Goal: Complete application form

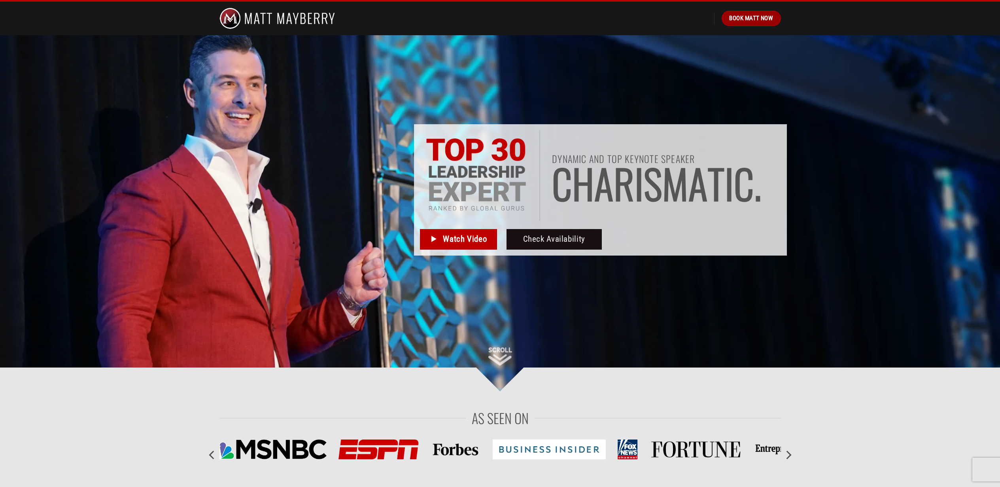
click at [743, 18] on span "Book Matt Now" at bounding box center [751, 17] width 44 height 9
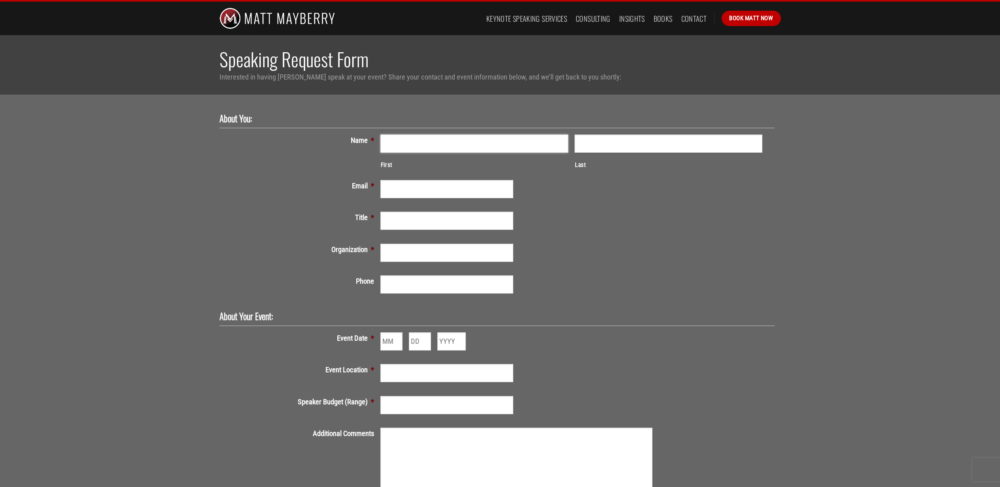
click at [491, 144] on input "First" at bounding box center [474, 143] width 188 height 18
type input "[PERSON_NAME]"
type input "C"
type input "[PERSON_NAME][EMAIL_ADDRESS][DOMAIN_NAME]"
type input "Project Manager"
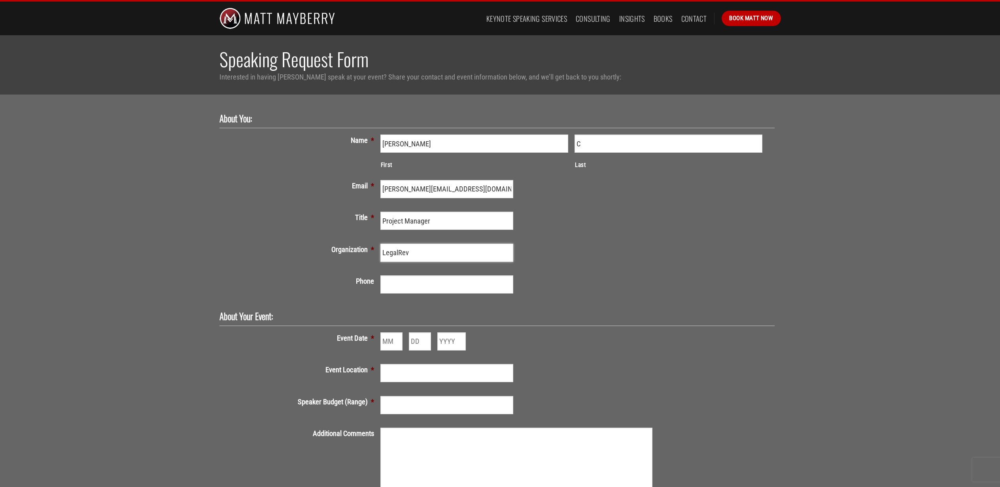
type input "LegalRev"
type input "[PHONE_NUMBER]"
click at [392, 343] on input "Month" at bounding box center [391, 341] width 22 height 18
click at [397, 337] on input "1" at bounding box center [391, 341] width 22 height 18
click at [397, 344] on input "1" at bounding box center [391, 341] width 22 height 18
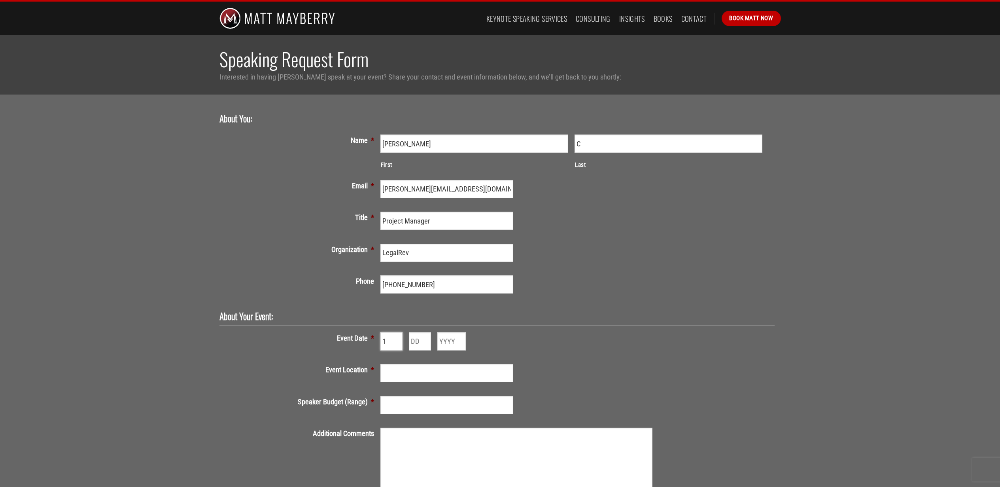
click at [397, 344] on input "1" at bounding box center [391, 341] width 22 height 18
click at [397, 337] on input "2" at bounding box center [391, 341] width 22 height 18
click at [397, 337] on input "3" at bounding box center [391, 341] width 22 height 18
click at [397, 337] on input "4" at bounding box center [391, 341] width 22 height 18
click at [397, 337] on input "5" at bounding box center [391, 341] width 22 height 18
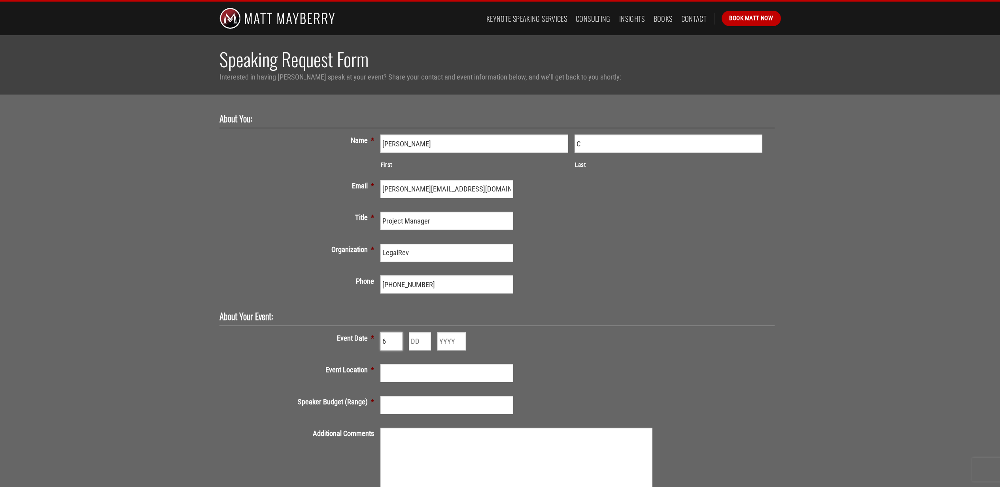
click at [397, 337] on input "6" at bounding box center [391, 341] width 22 height 18
click at [397, 337] on input "7" at bounding box center [391, 341] width 22 height 18
click at [397, 337] on input "8" at bounding box center [391, 341] width 22 height 18
click at [397, 337] on input "9" at bounding box center [391, 341] width 22 height 18
click at [397, 337] on input "10" at bounding box center [391, 341] width 22 height 18
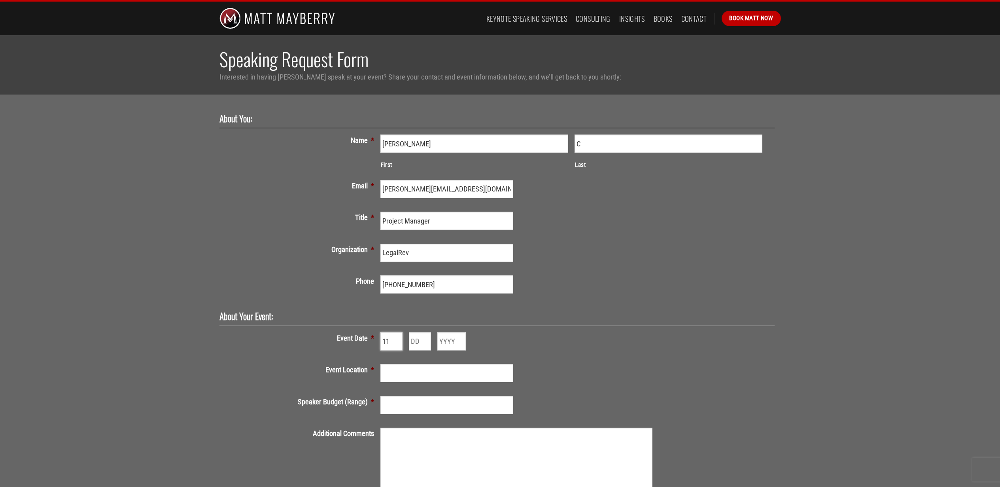
click at [397, 337] on input "11" at bounding box center [391, 341] width 22 height 18
type input "12"
click at [397, 337] on input "12" at bounding box center [391, 341] width 22 height 18
click at [414, 340] on input "Day" at bounding box center [420, 341] width 22 height 18
click at [424, 339] on input "1" at bounding box center [420, 341] width 22 height 18
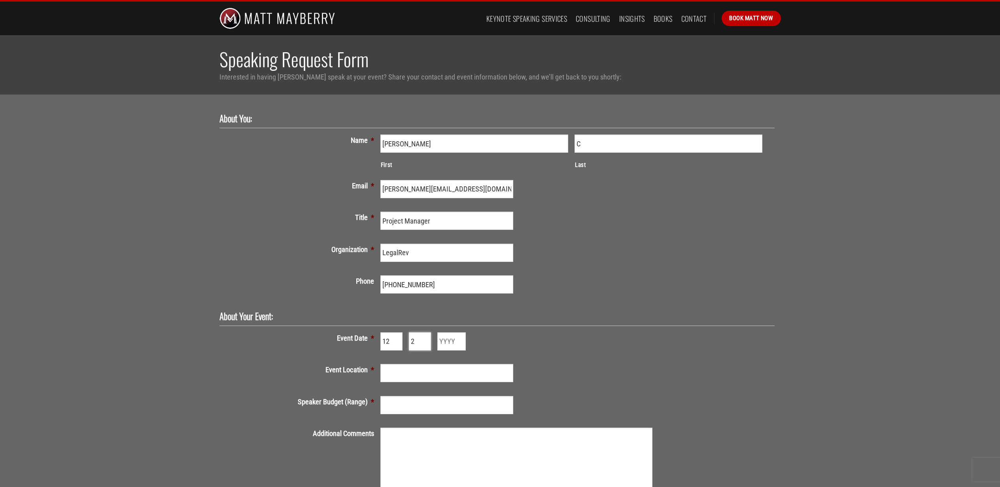
click at [424, 339] on input "2" at bounding box center [420, 341] width 22 height 18
click at [424, 339] on input "3" at bounding box center [420, 341] width 22 height 18
type input "4"
click at [424, 339] on input "4" at bounding box center [420, 341] width 22 height 18
click at [449, 340] on input "Year" at bounding box center [451, 341] width 28 height 18
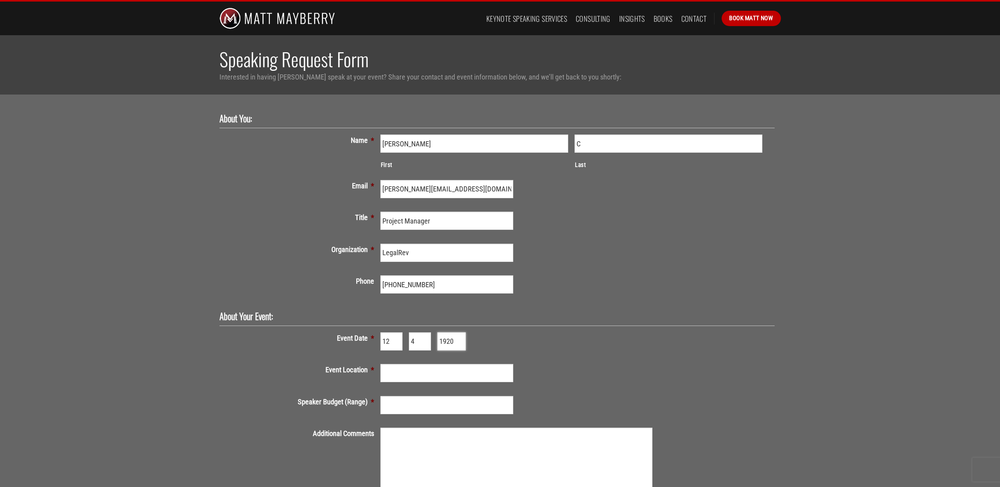
type input "1920"
click at [461, 339] on input "1920" at bounding box center [451, 341] width 28 height 18
click at [461, 344] on input "1920" at bounding box center [451, 341] width 28 height 18
type input "2025"
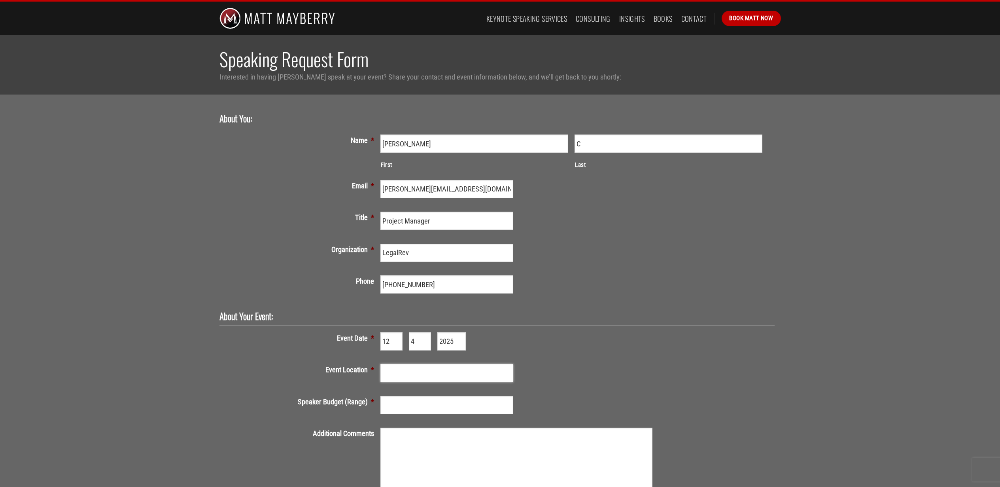
click at [461, 371] on input "Event Location *" at bounding box center [446, 373] width 133 height 18
type input "Bellevue Washington"
click at [451, 401] on input "Speaker Budget (Range) *" at bounding box center [446, 405] width 133 height 18
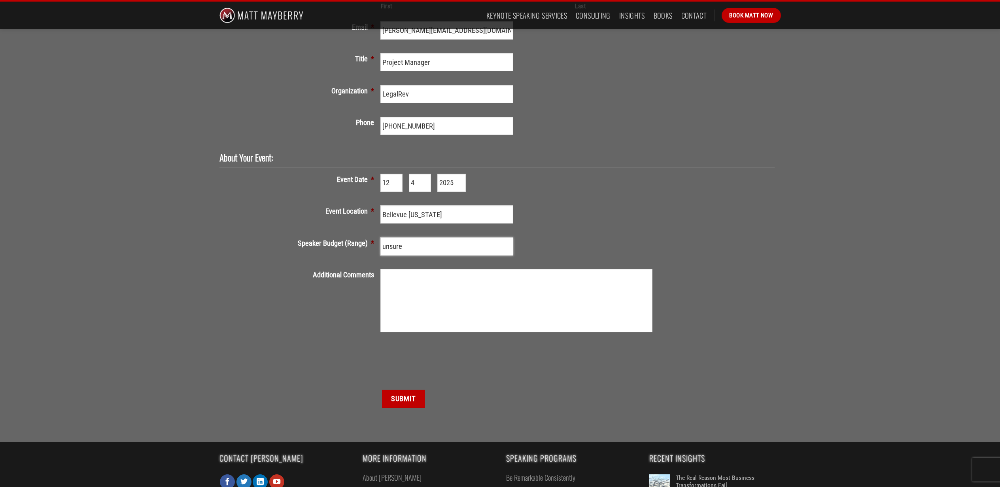
scroll to position [160, 0]
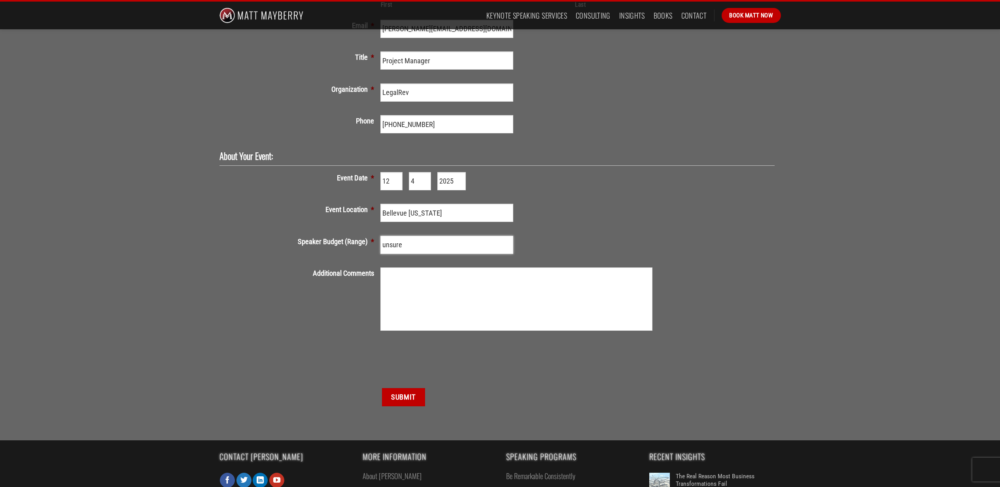
type input "unsure"
click at [491, 272] on textarea "Additional Comments" at bounding box center [516, 298] width 272 height 63
type textarea "We are looking for a speaker for our event 12/4/2025 exact location unsure. We …"
click at [414, 397] on input "Submit" at bounding box center [403, 397] width 43 height 18
